Goal: Task Accomplishment & Management: Complete application form

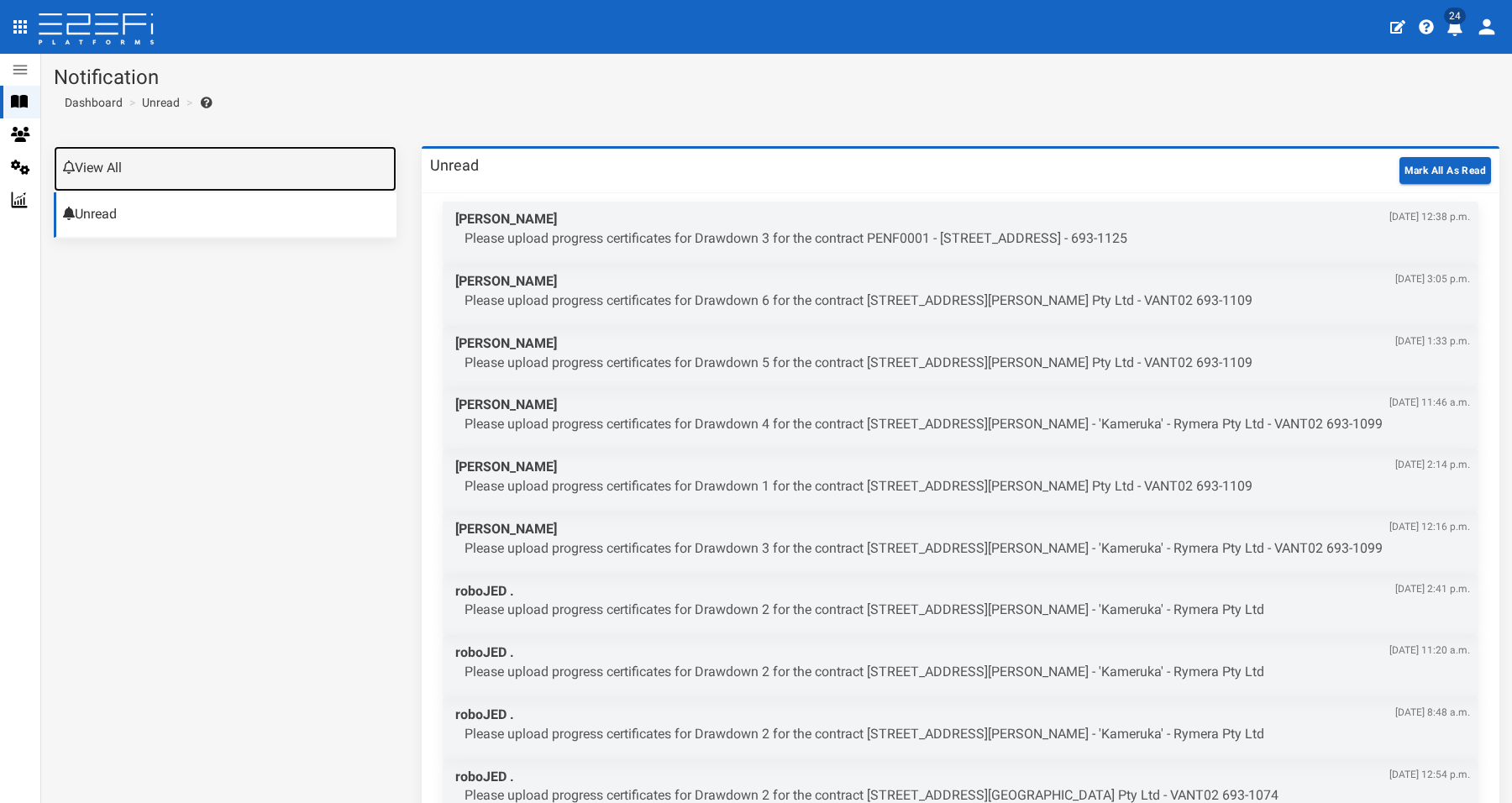
click at [101, 163] on link "View All" at bounding box center [225, 168] width 343 height 45
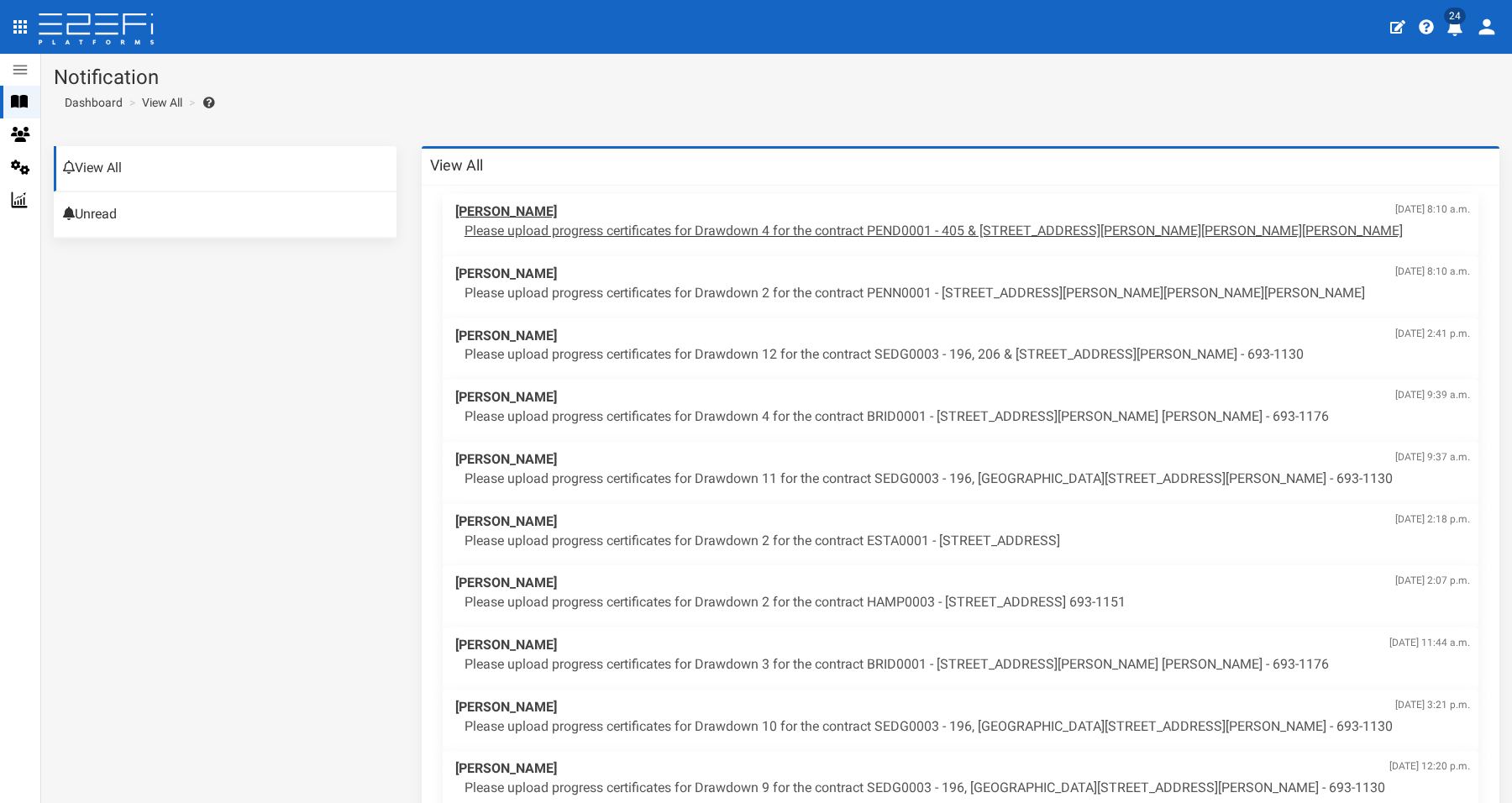
click at [750, 231] on p "Please upload progress certificates for Drawdown 4 for the contract PEND0001 - …" at bounding box center [967, 232] width 1006 height 20
click at [899, 287] on p "Please upload progress certificates for Drawdown 2 for the contract PENN0001 - …" at bounding box center [967, 294] width 1006 height 20
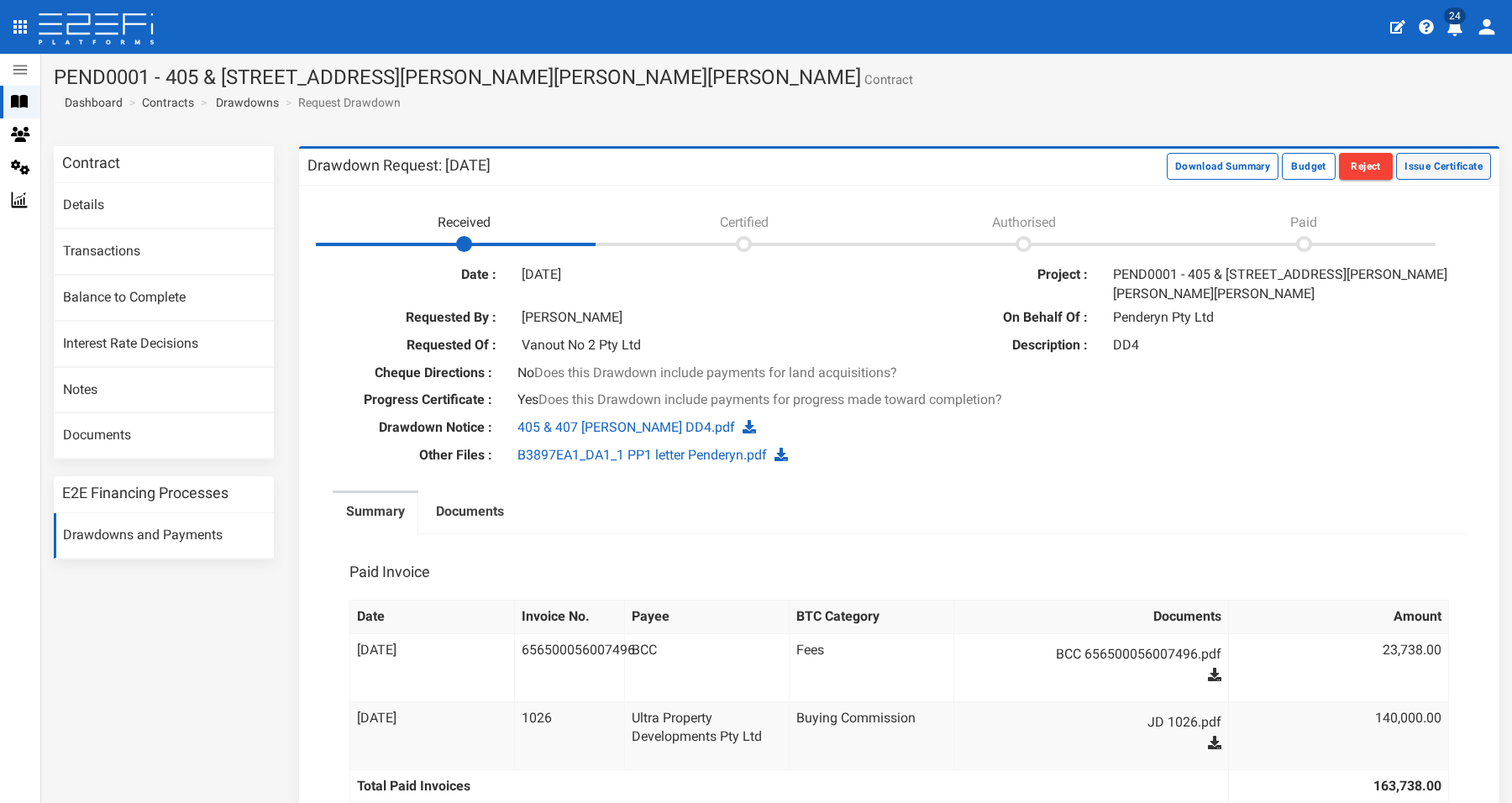
click at [1443, 165] on button "Issue Certificate" at bounding box center [1443, 167] width 95 height 27
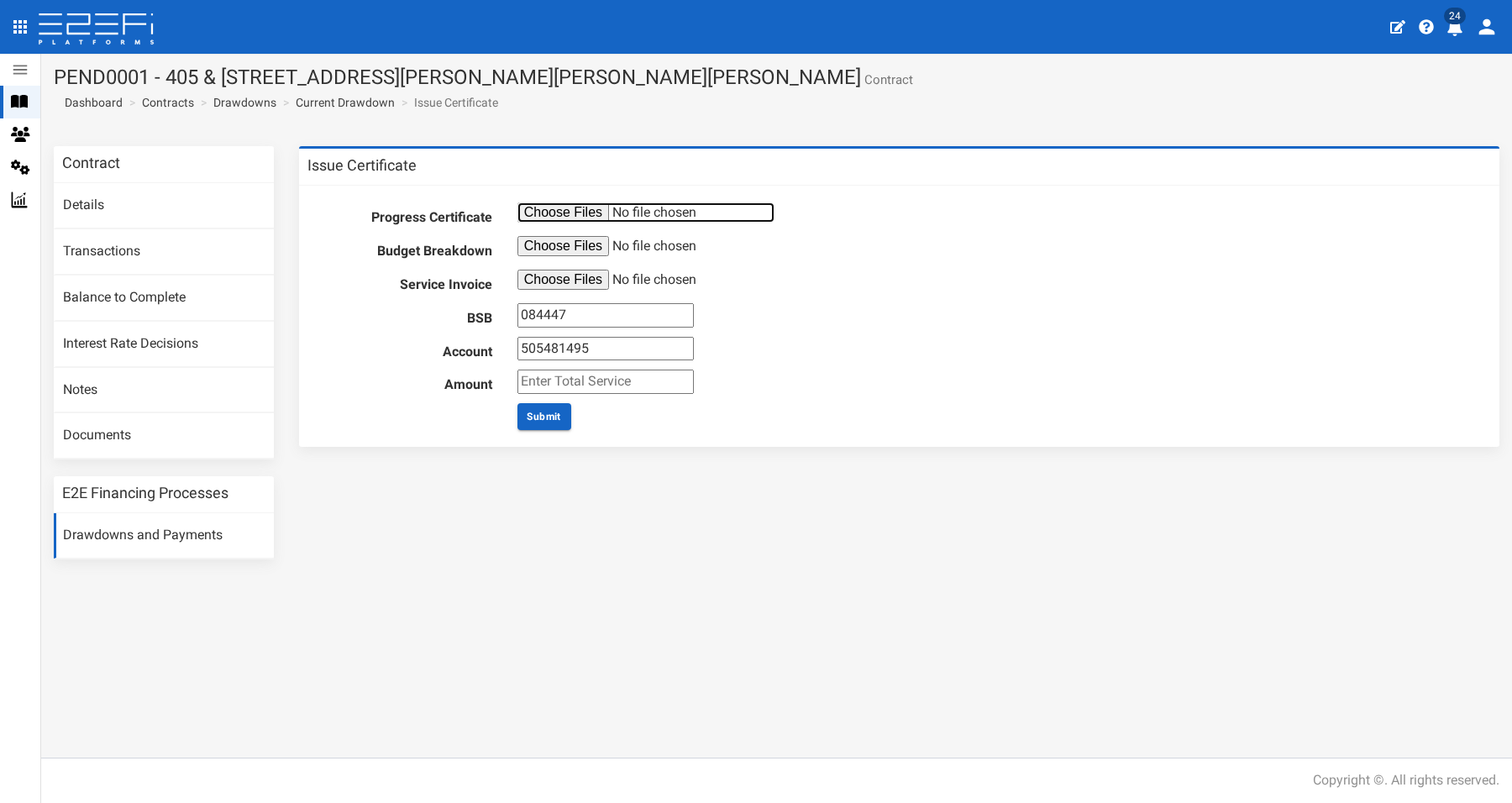
click at [588, 214] on input "file" at bounding box center [646, 212] width 257 height 20
type input "C:\fakepath\Progress Certificate 2.pdf"
click at [536, 244] on input "file" at bounding box center [646, 246] width 257 height 20
type input "C:\fakepath\B4296 #2.pdf"
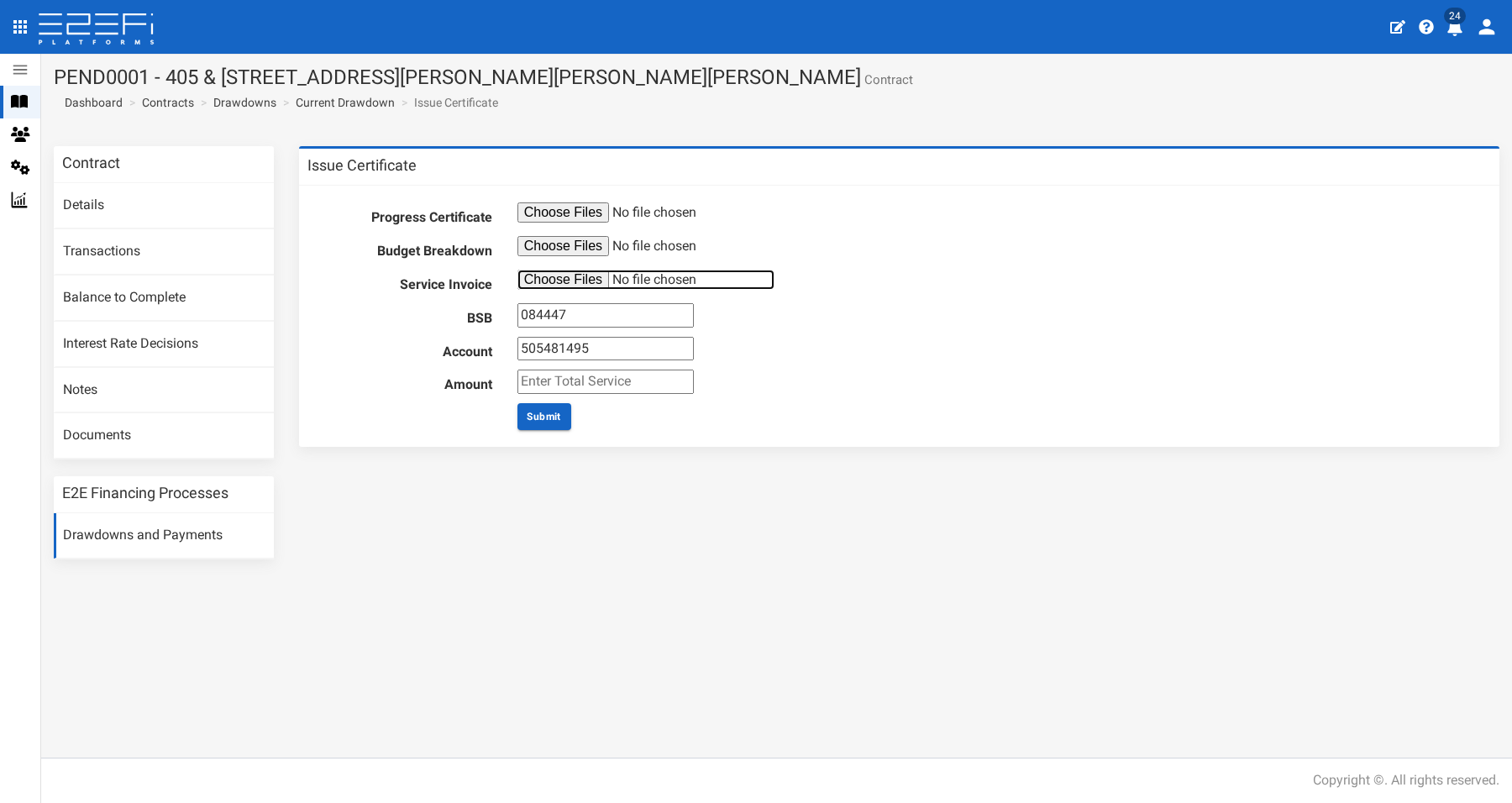
click at [545, 280] on input "file" at bounding box center [646, 280] width 257 height 20
type input "C:\fakepath\JFP Invoice #B4296EA1_DA1_1_AUD - Penderyn AGM Tr - MD2 - August 20…"
click at [561, 380] on input "number" at bounding box center [606, 381] width 176 height 24
type input "1760"
click at [535, 416] on button "Submit" at bounding box center [544, 417] width 53 height 27
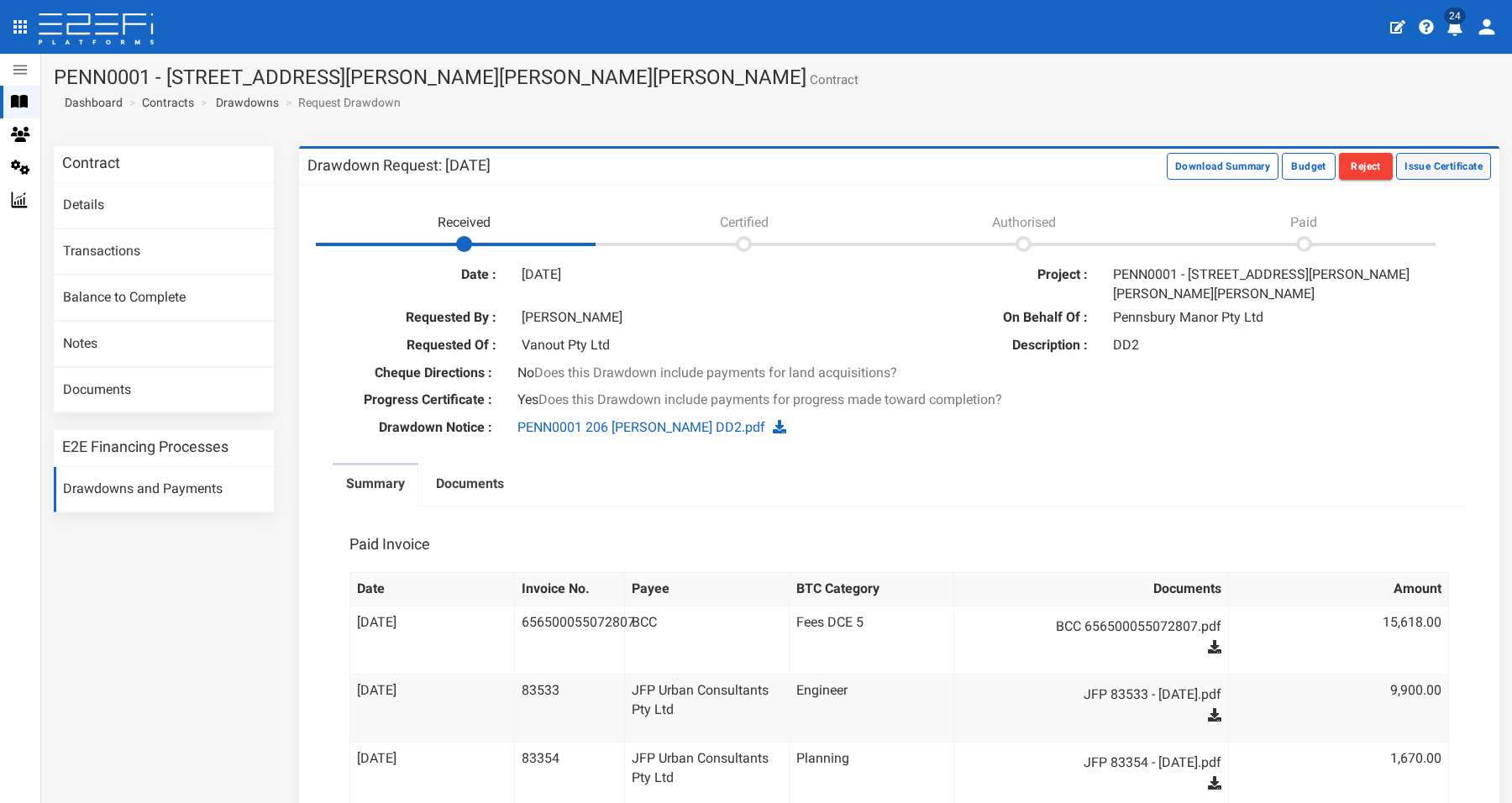
click at [1433, 168] on button "Issue Certificate" at bounding box center [1443, 167] width 95 height 27
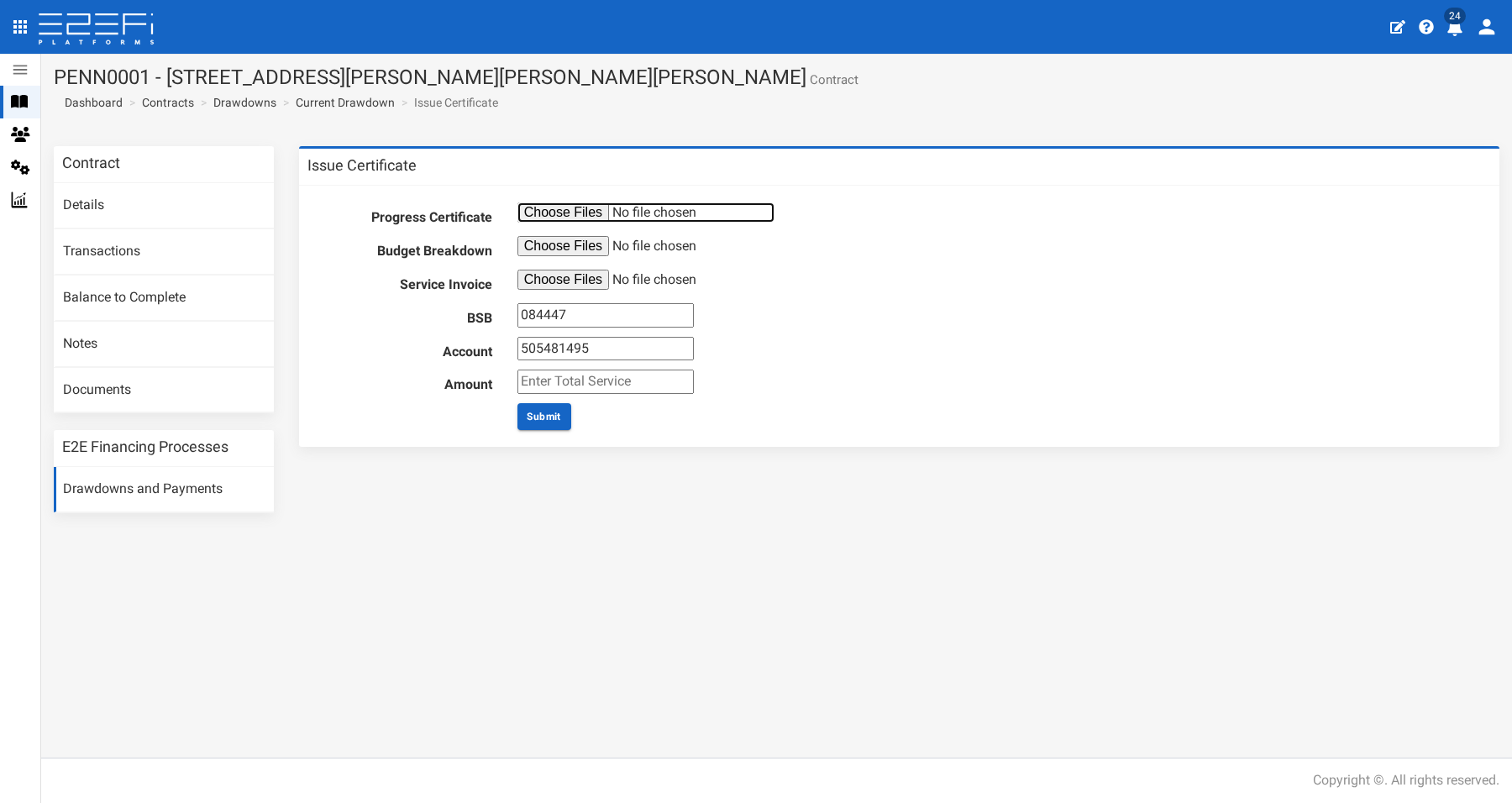
click at [568, 212] on input "file" at bounding box center [646, 212] width 257 height 20
type input "C:\fakepath\Progress Certificate 1.pdf"
click at [557, 252] on input "file" at bounding box center [646, 246] width 257 height 20
type input "C:\fakepath\B4311Budget Breakdown #1.pdf"
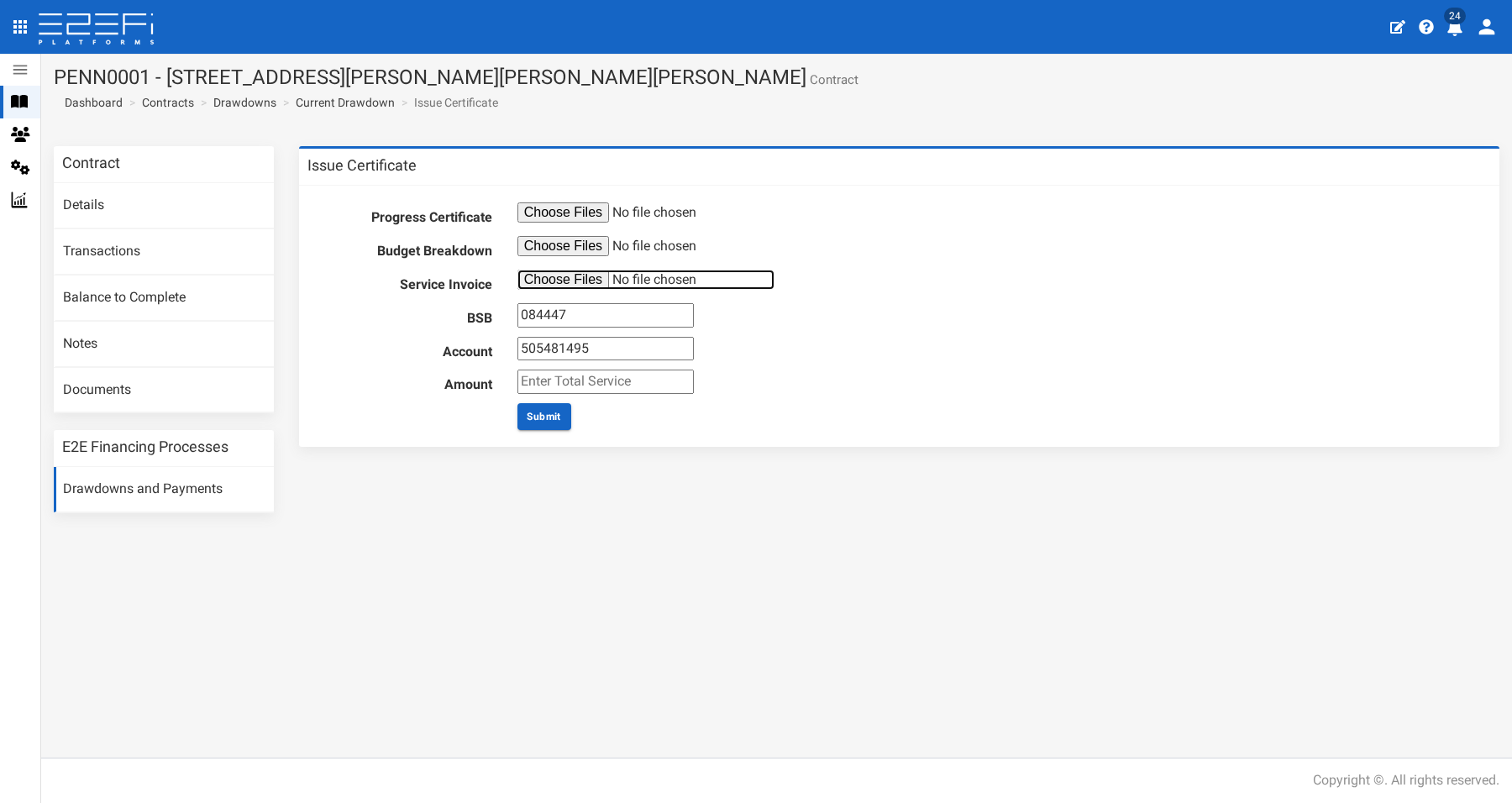
click at [544, 280] on input "file" at bounding box center [646, 280] width 257 height 20
type input "C:\fakepath\JFP Invoice #B4311EA1_DA3_AUD - Pennsbury Manor C- Integrated Capit…"
click at [569, 378] on input "number" at bounding box center [606, 381] width 176 height 24
type input "1760"
click at [536, 419] on button "Submit" at bounding box center [544, 417] width 53 height 27
